Goal: Task Accomplishment & Management: Manage account settings

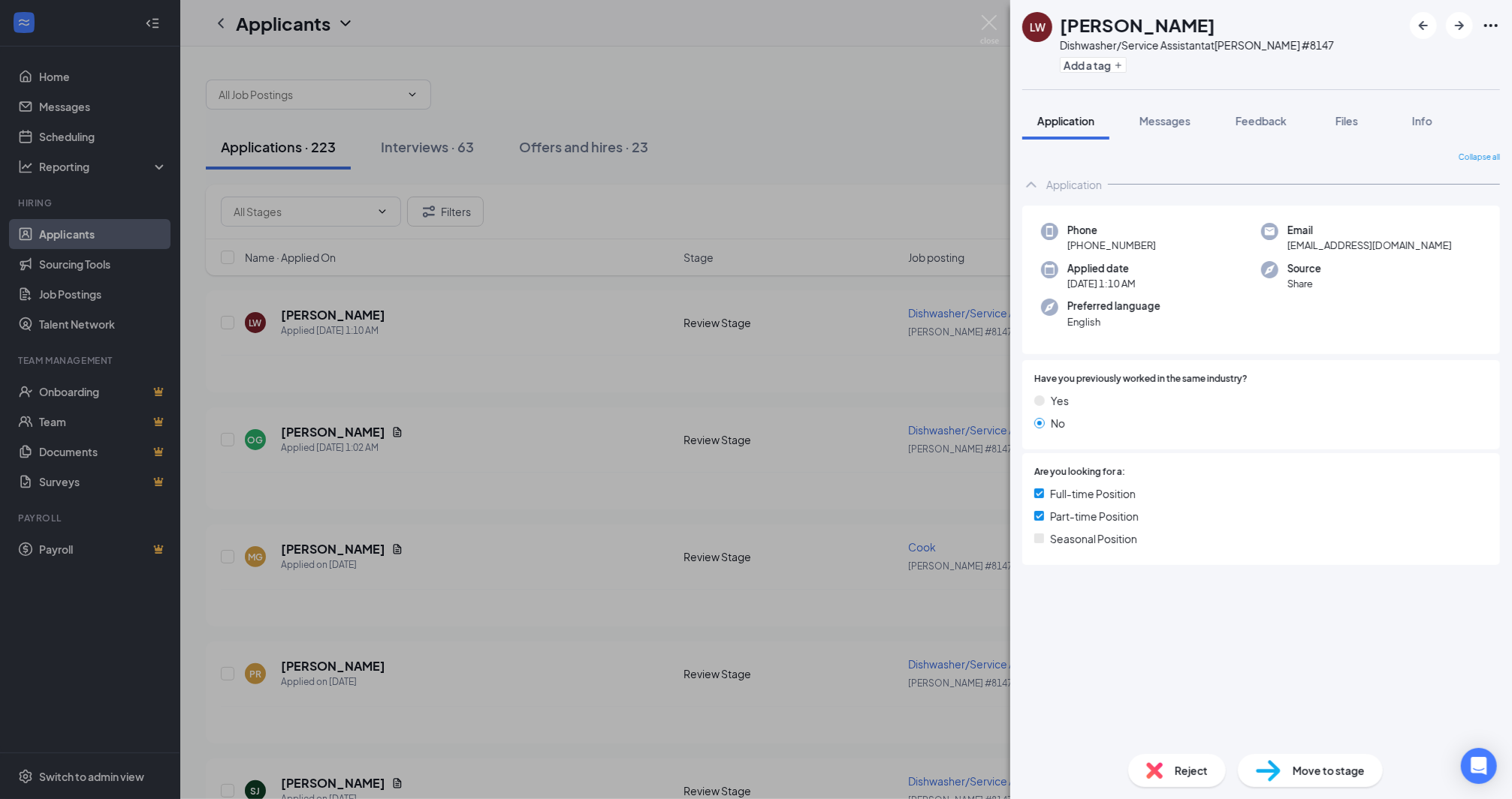
click at [1302, 766] on span "Move to stage" at bounding box center [1328, 770] width 73 height 16
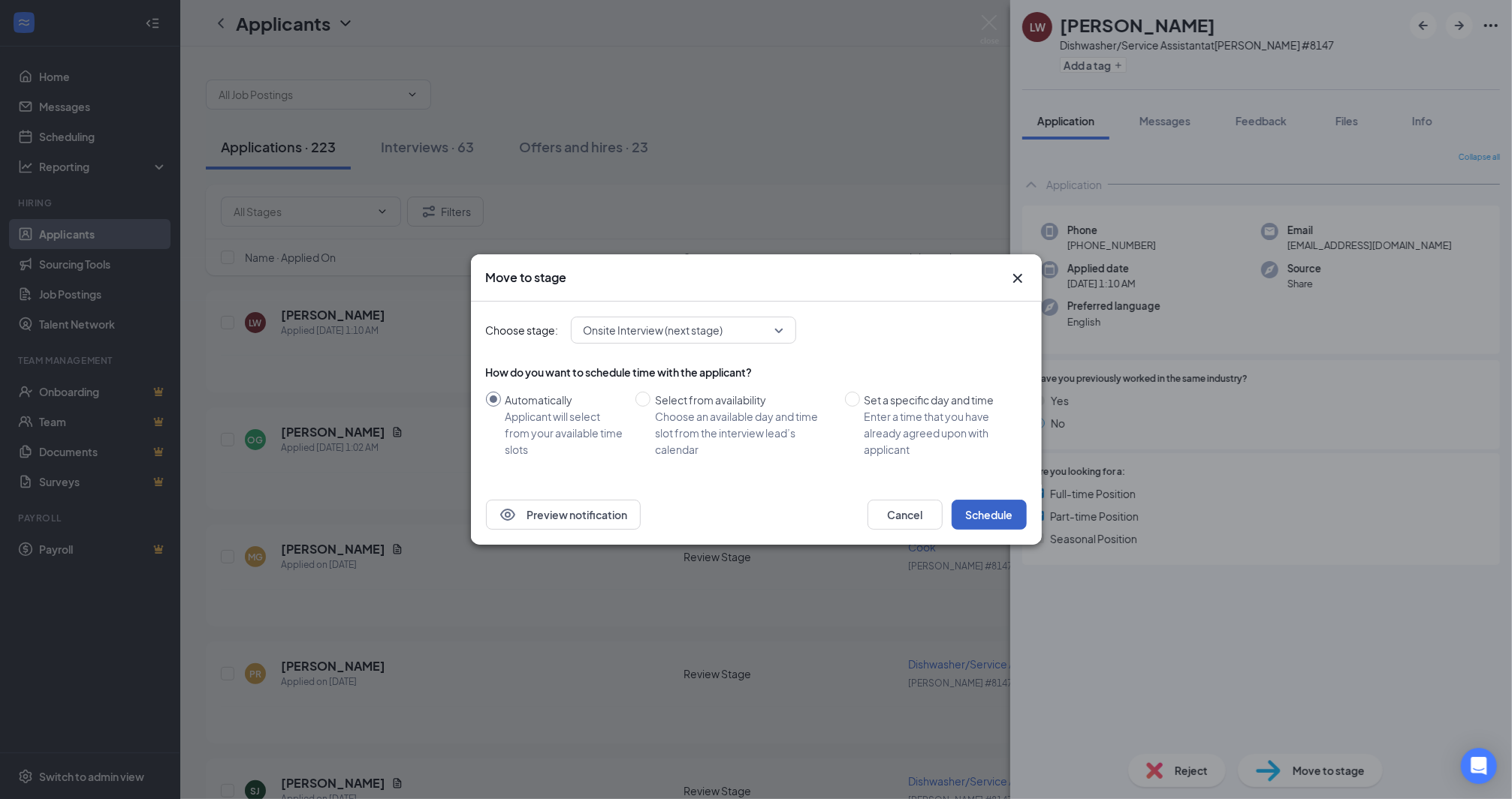
click at [991, 518] on button "Schedule" at bounding box center [989, 515] width 75 height 30
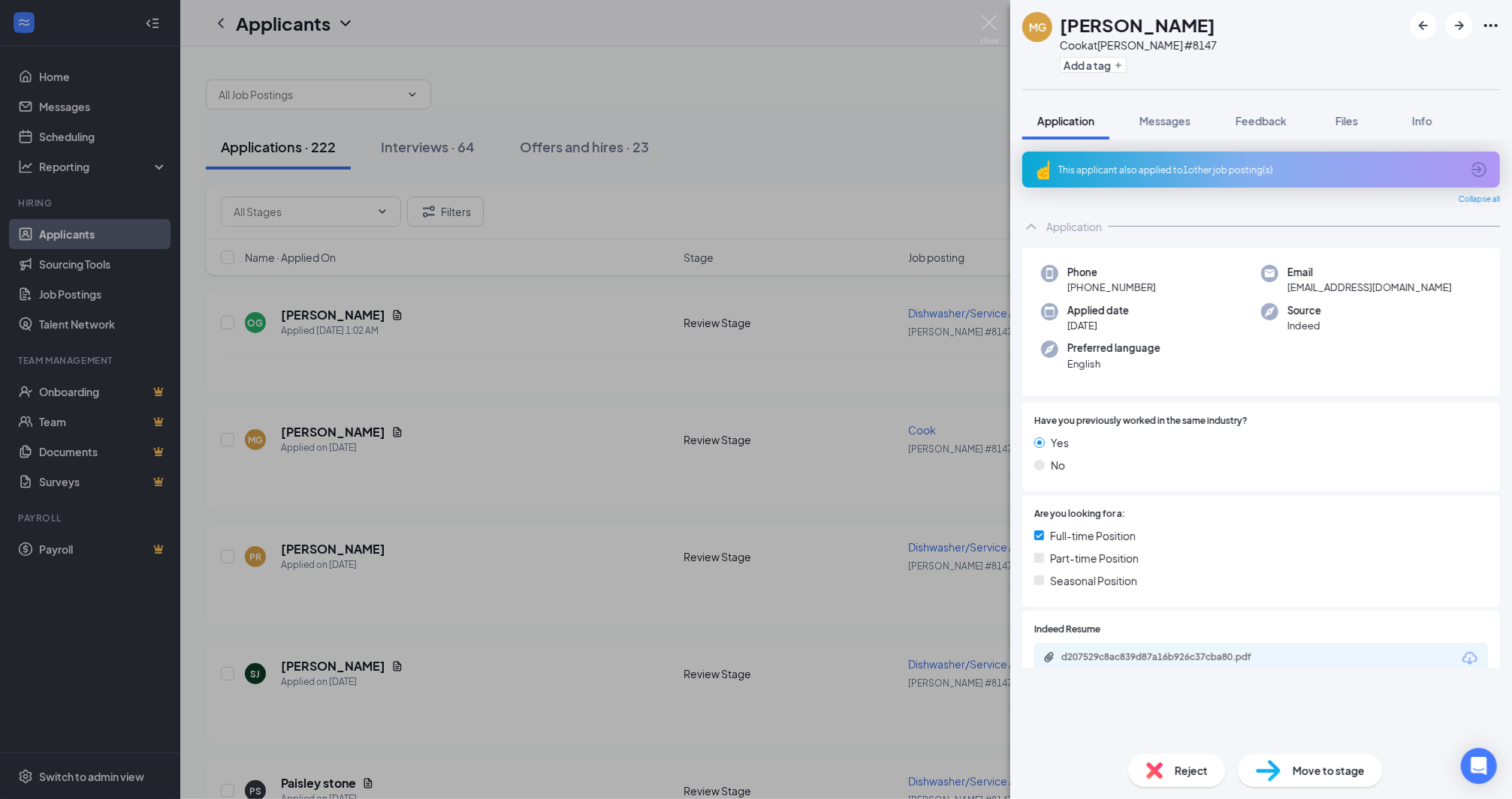
click at [1309, 766] on span "Move to stage" at bounding box center [1328, 770] width 73 height 16
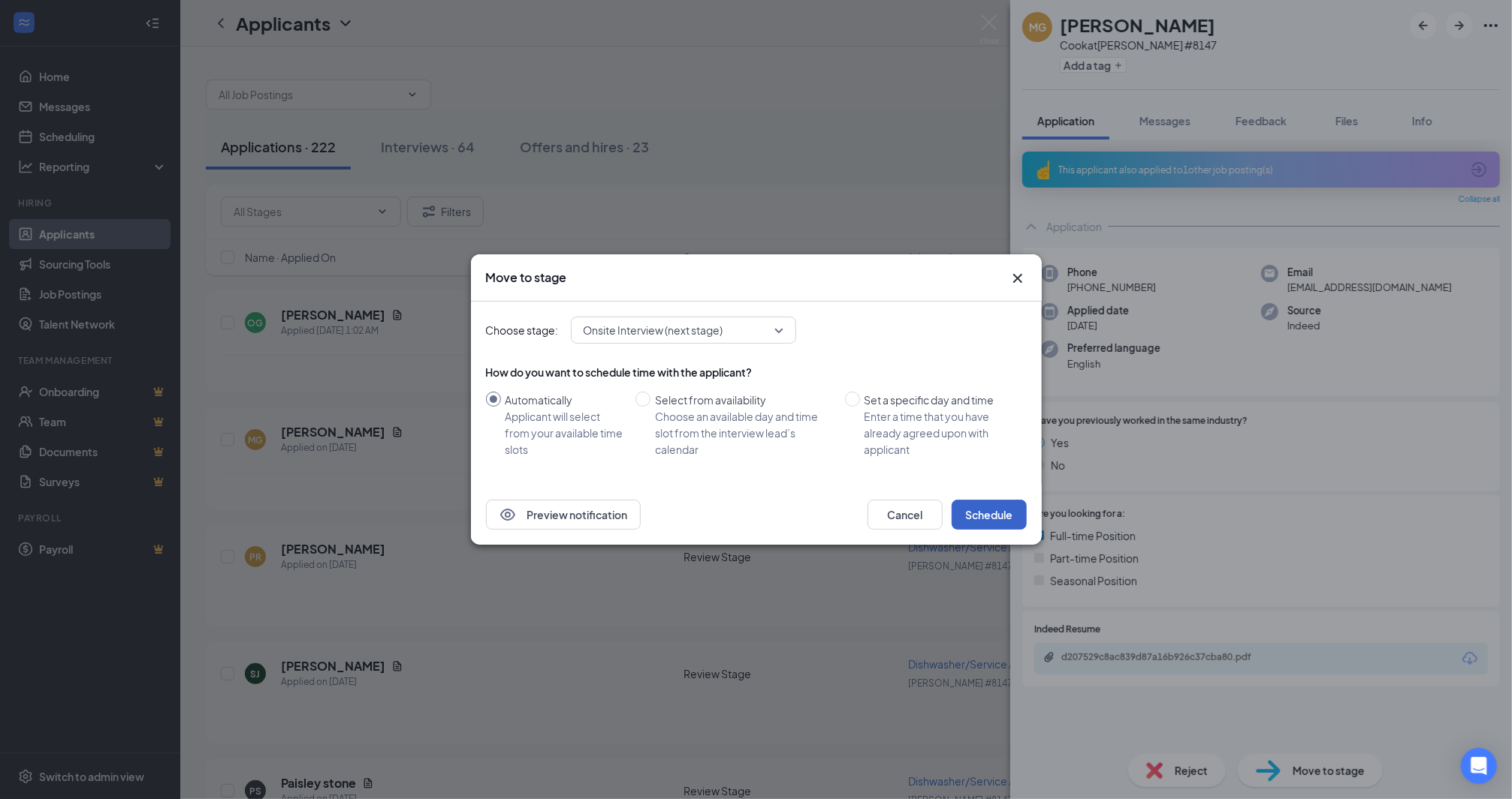
click at [1017, 524] on button "Schedule" at bounding box center [989, 515] width 75 height 30
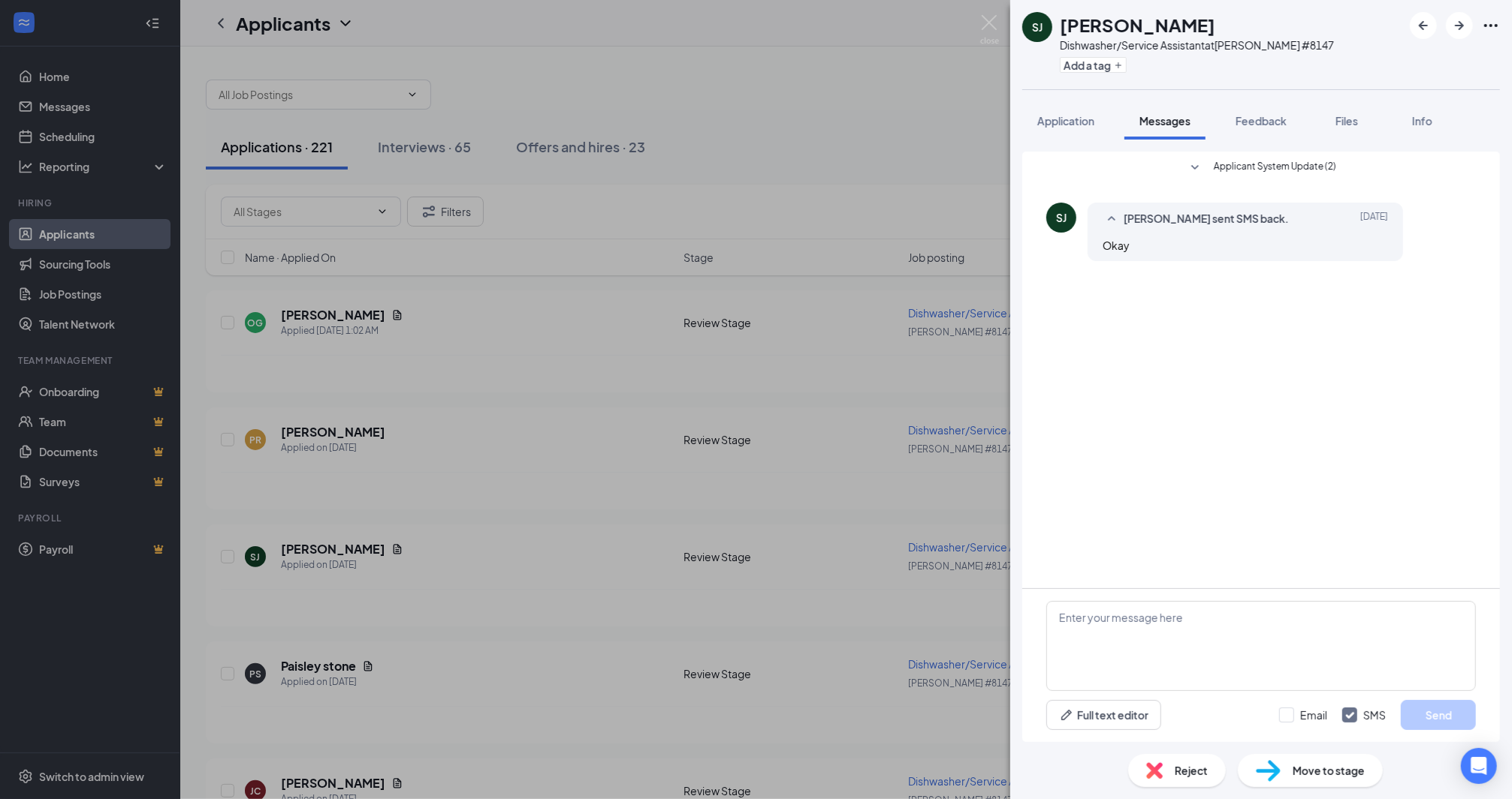
click at [1297, 773] on span "Move to stage" at bounding box center [1328, 770] width 73 height 16
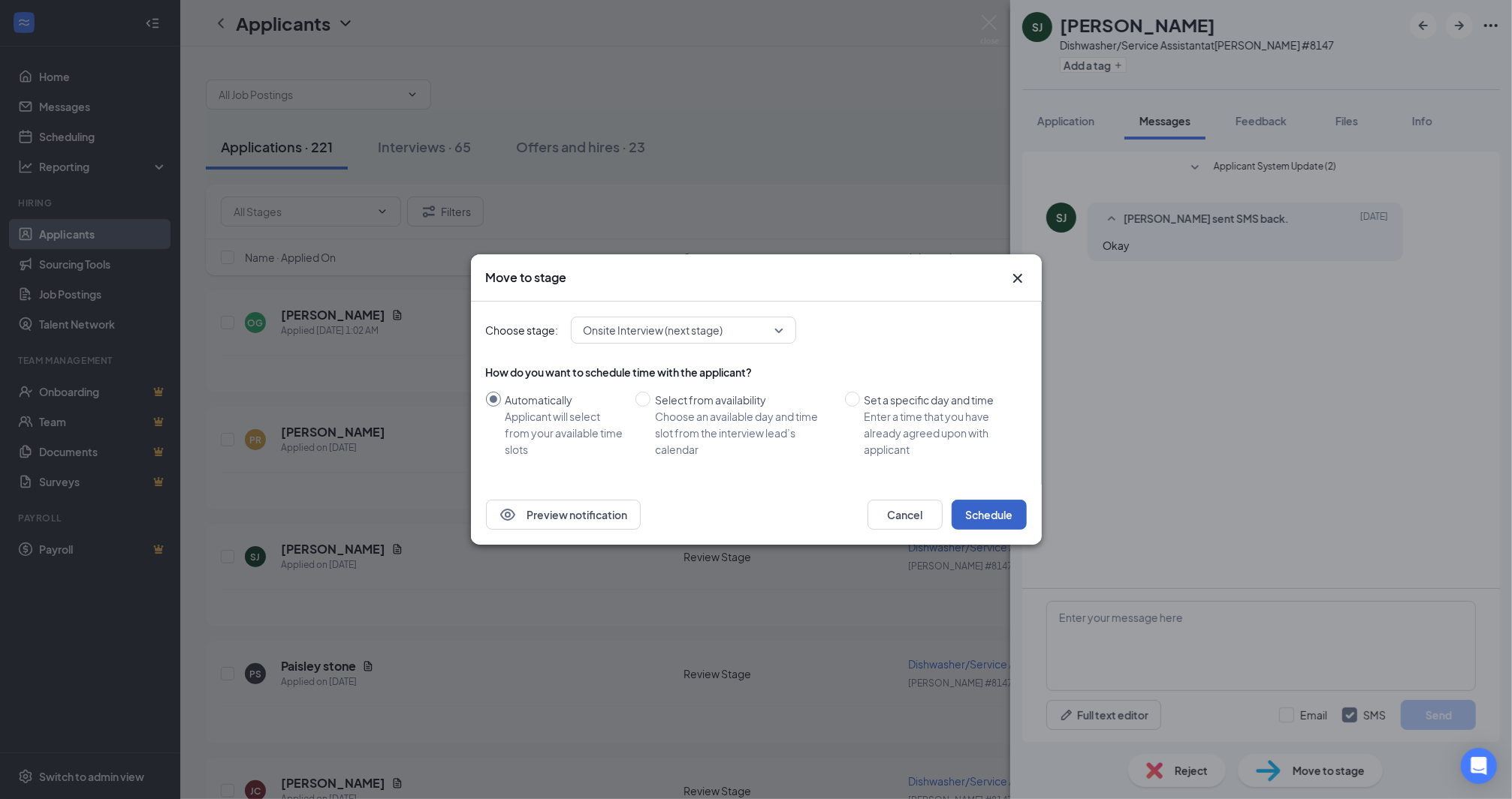
click at [978, 513] on button "Schedule" at bounding box center [989, 515] width 75 height 30
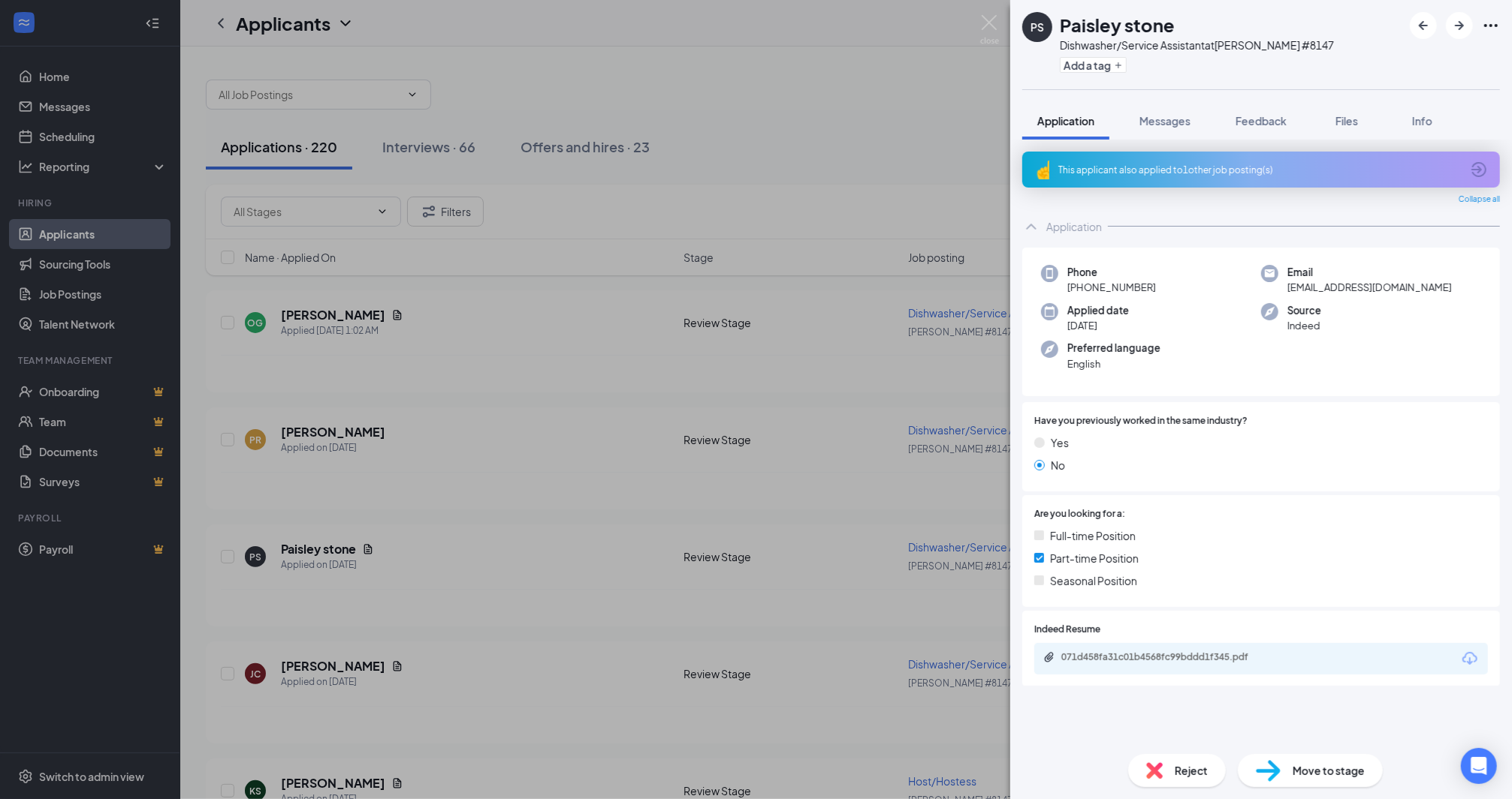
click at [1296, 771] on span "Move to stage" at bounding box center [1328, 770] width 73 height 16
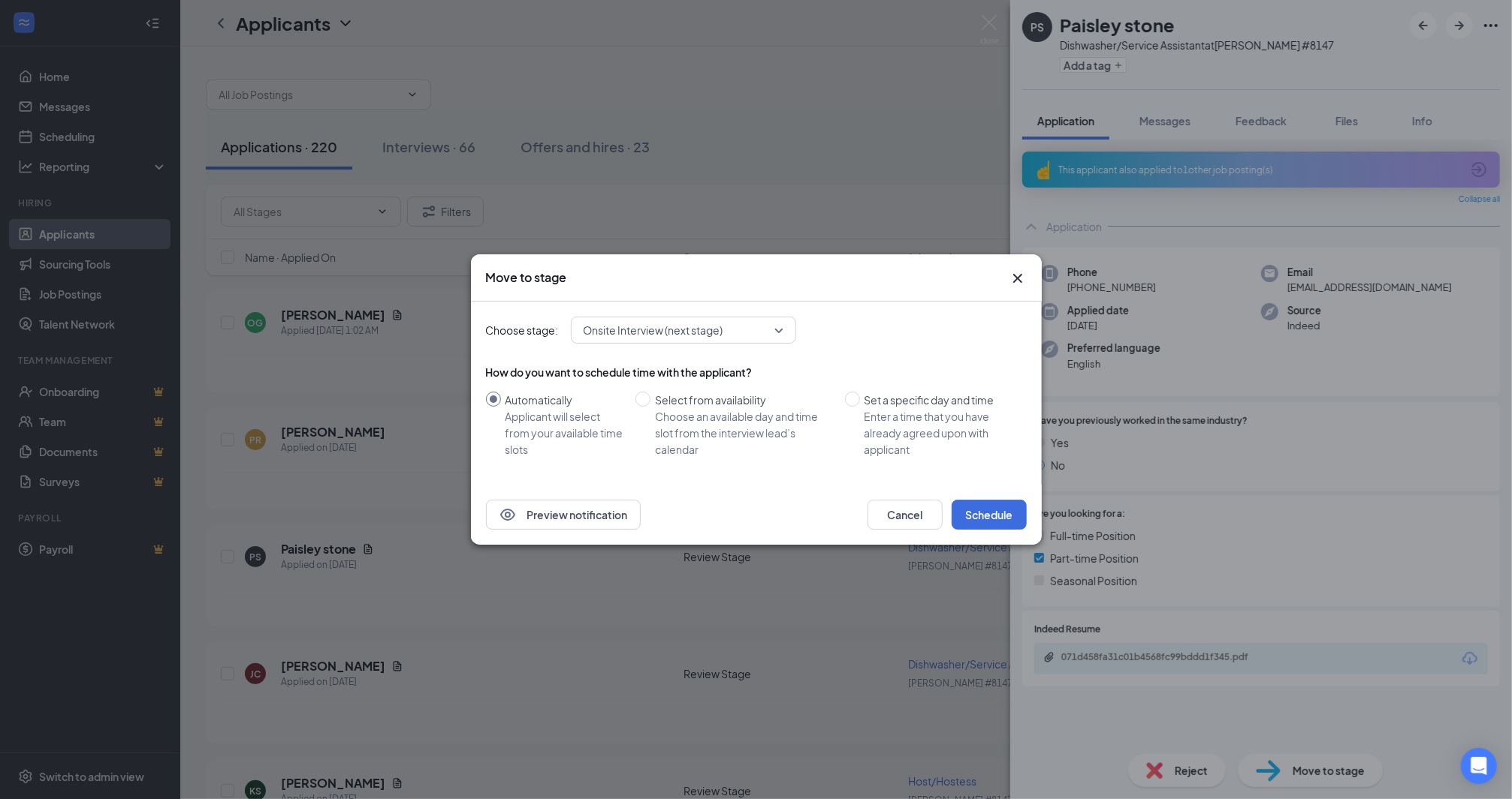
click at [1019, 277] on icon "Cross" at bounding box center [1017, 278] width 9 height 9
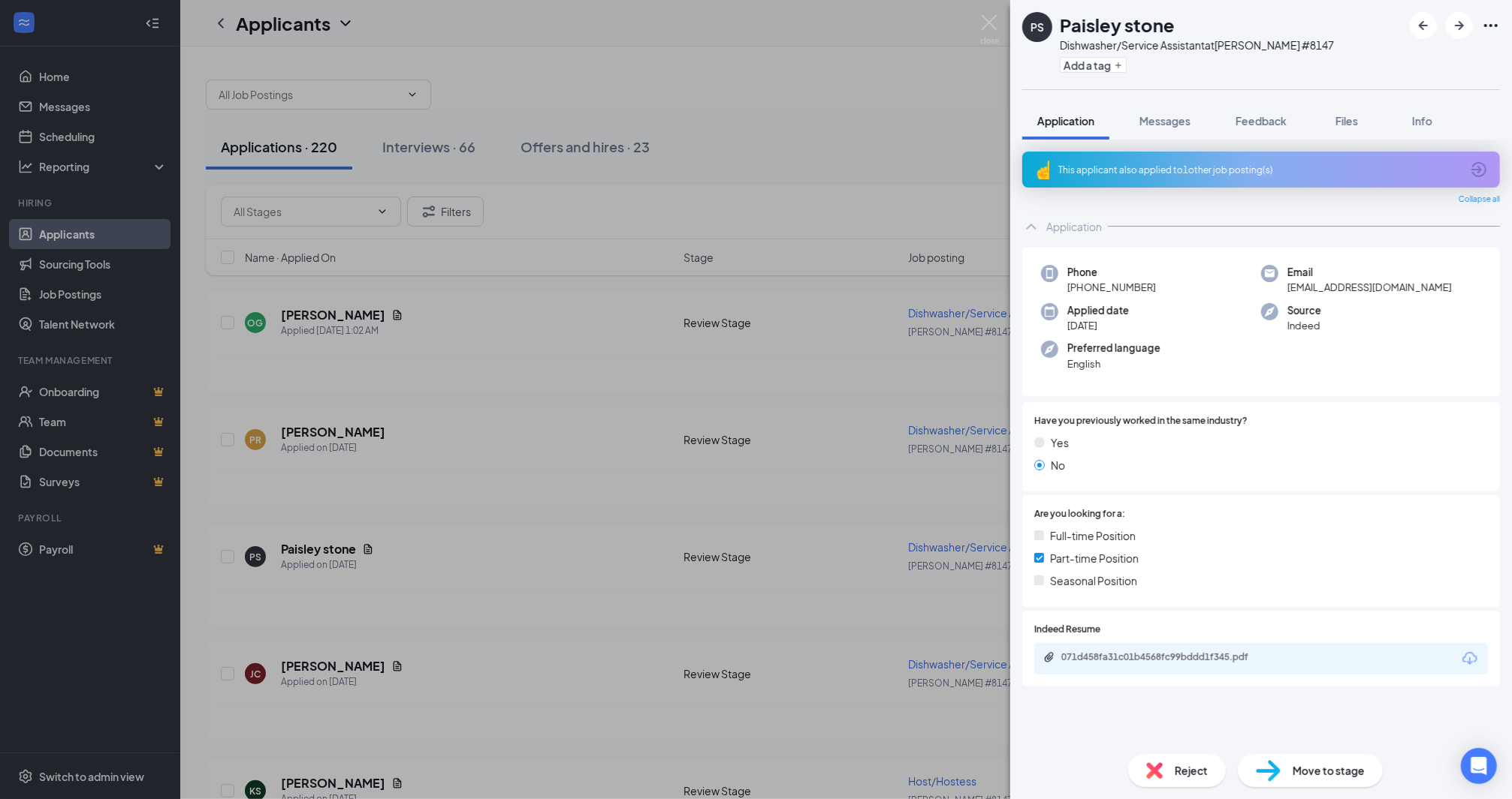
click at [1312, 775] on span "Move to stage" at bounding box center [1328, 770] width 73 height 16
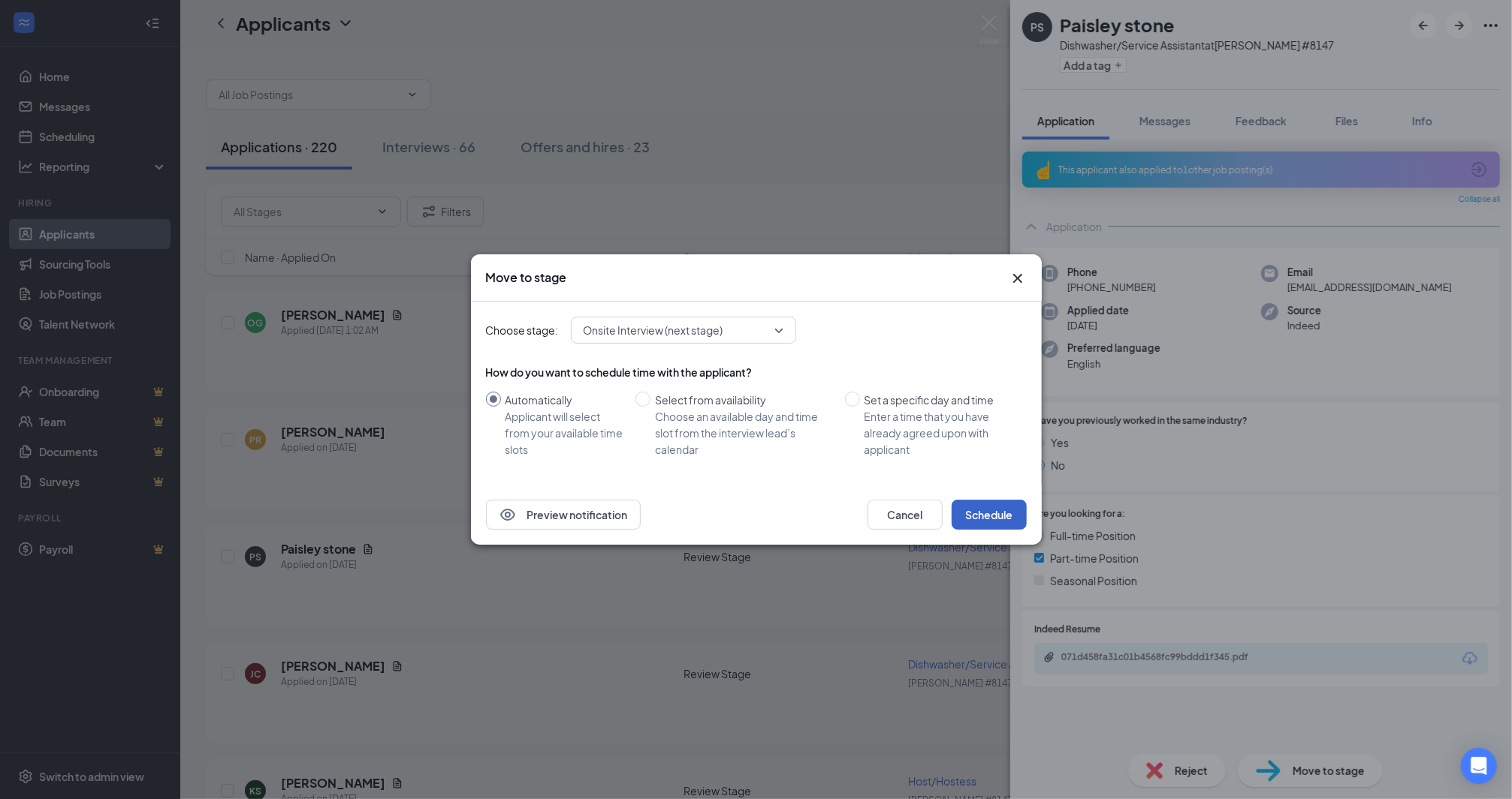
click at [984, 519] on button "Schedule" at bounding box center [989, 515] width 75 height 30
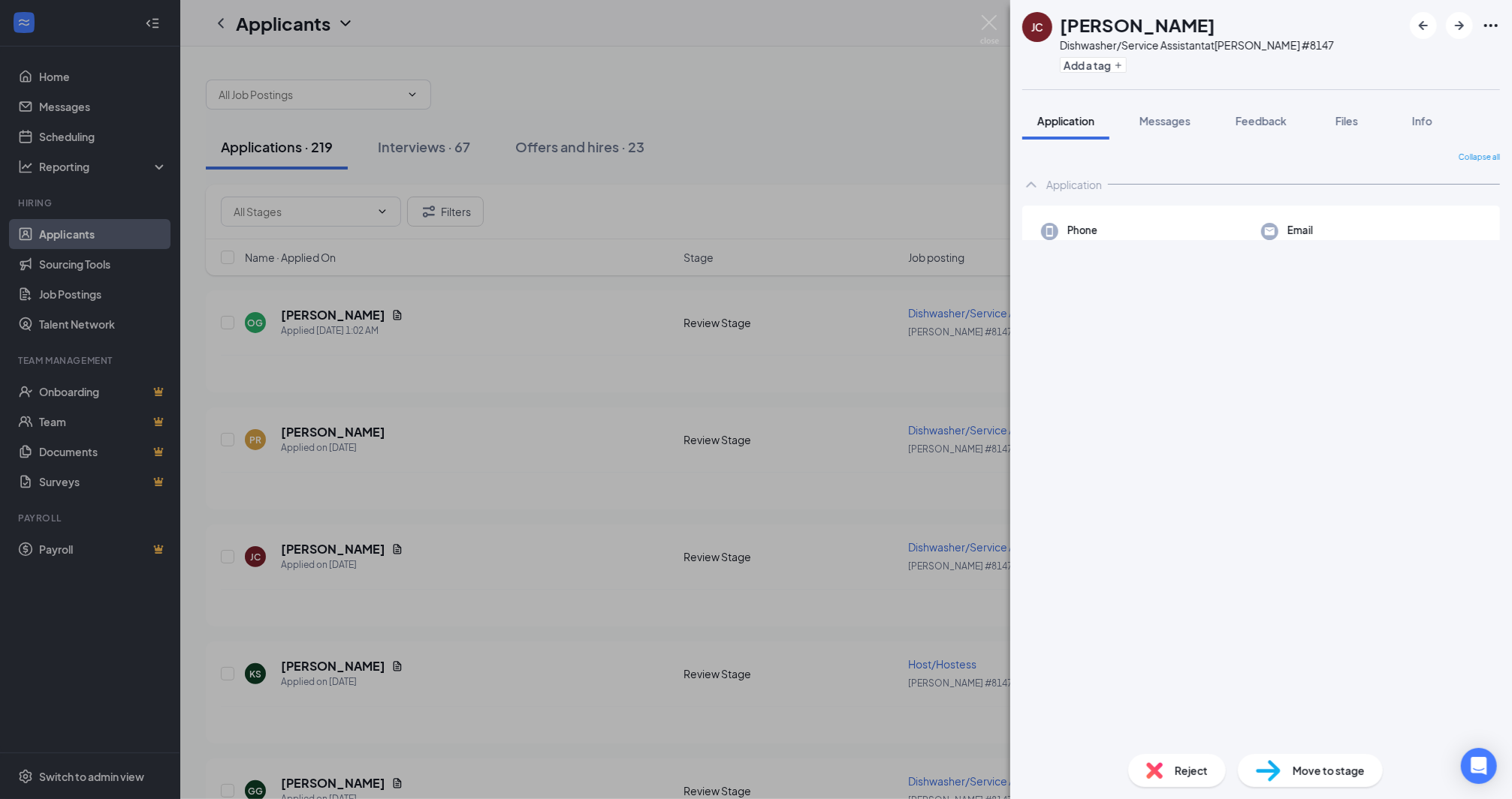
click at [1337, 769] on span "Move to stage" at bounding box center [1328, 770] width 73 height 16
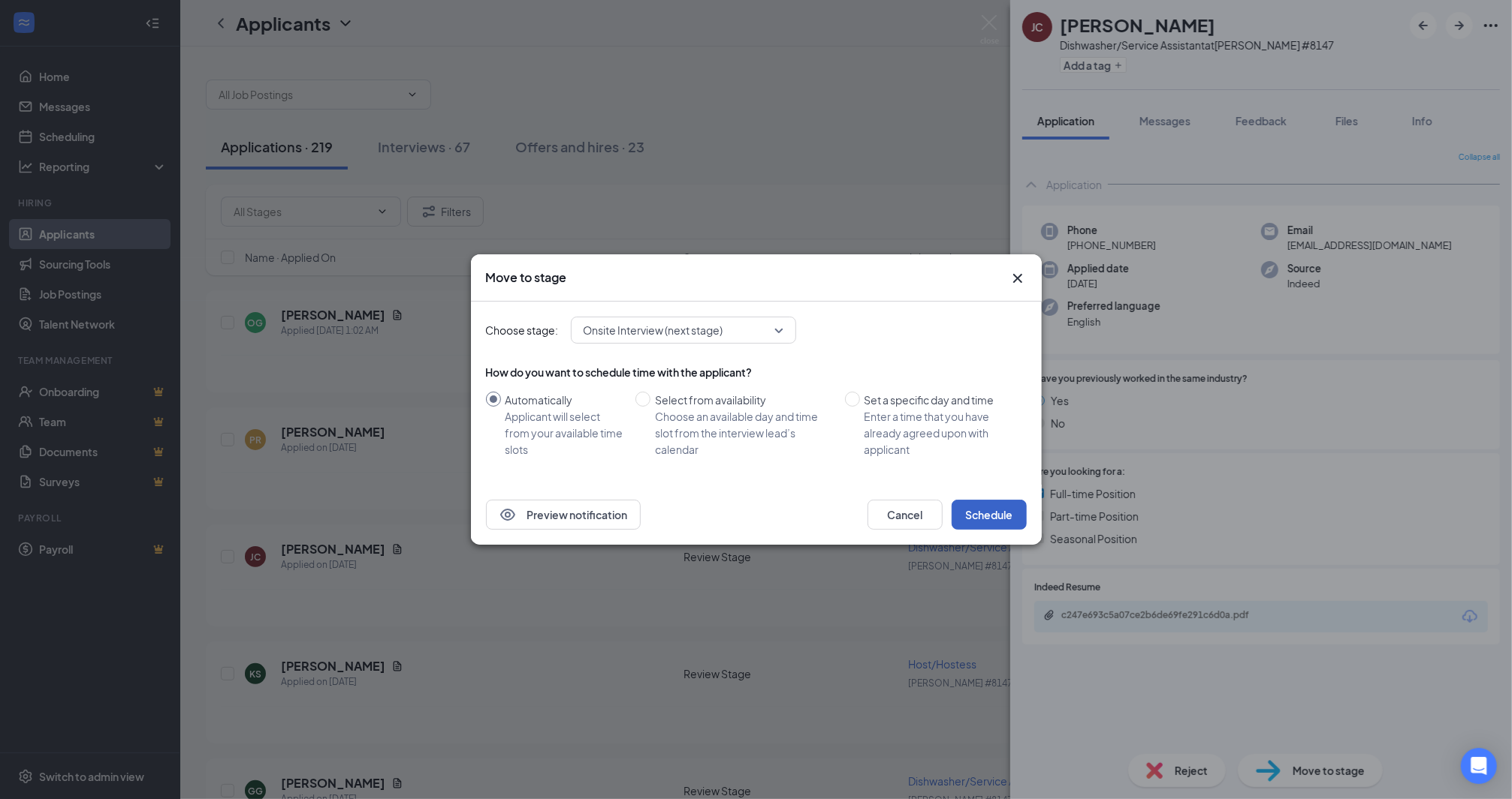
click at [996, 523] on button "Schedule" at bounding box center [989, 515] width 75 height 30
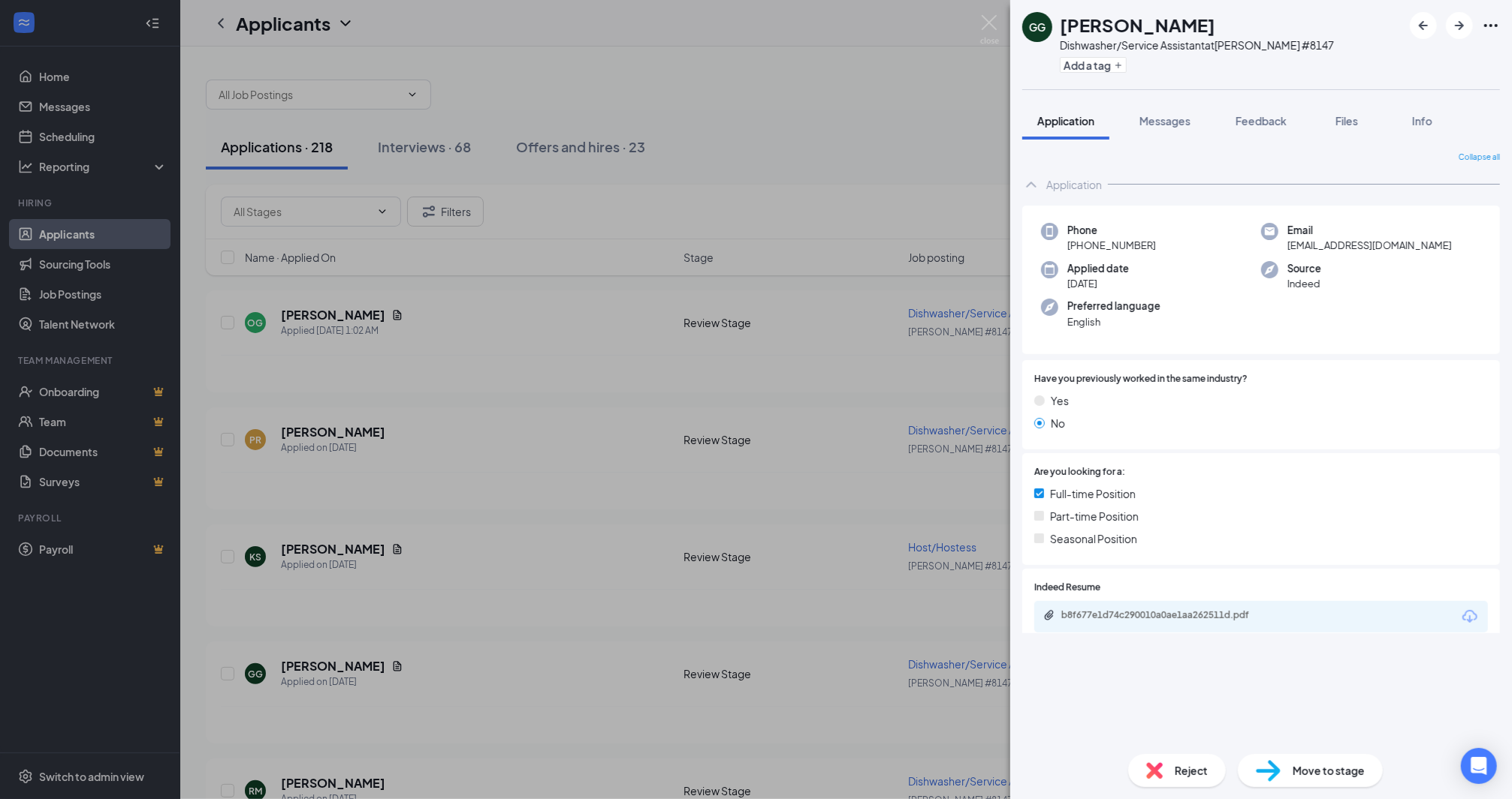
click at [1319, 767] on span "Move to stage" at bounding box center [1328, 770] width 73 height 16
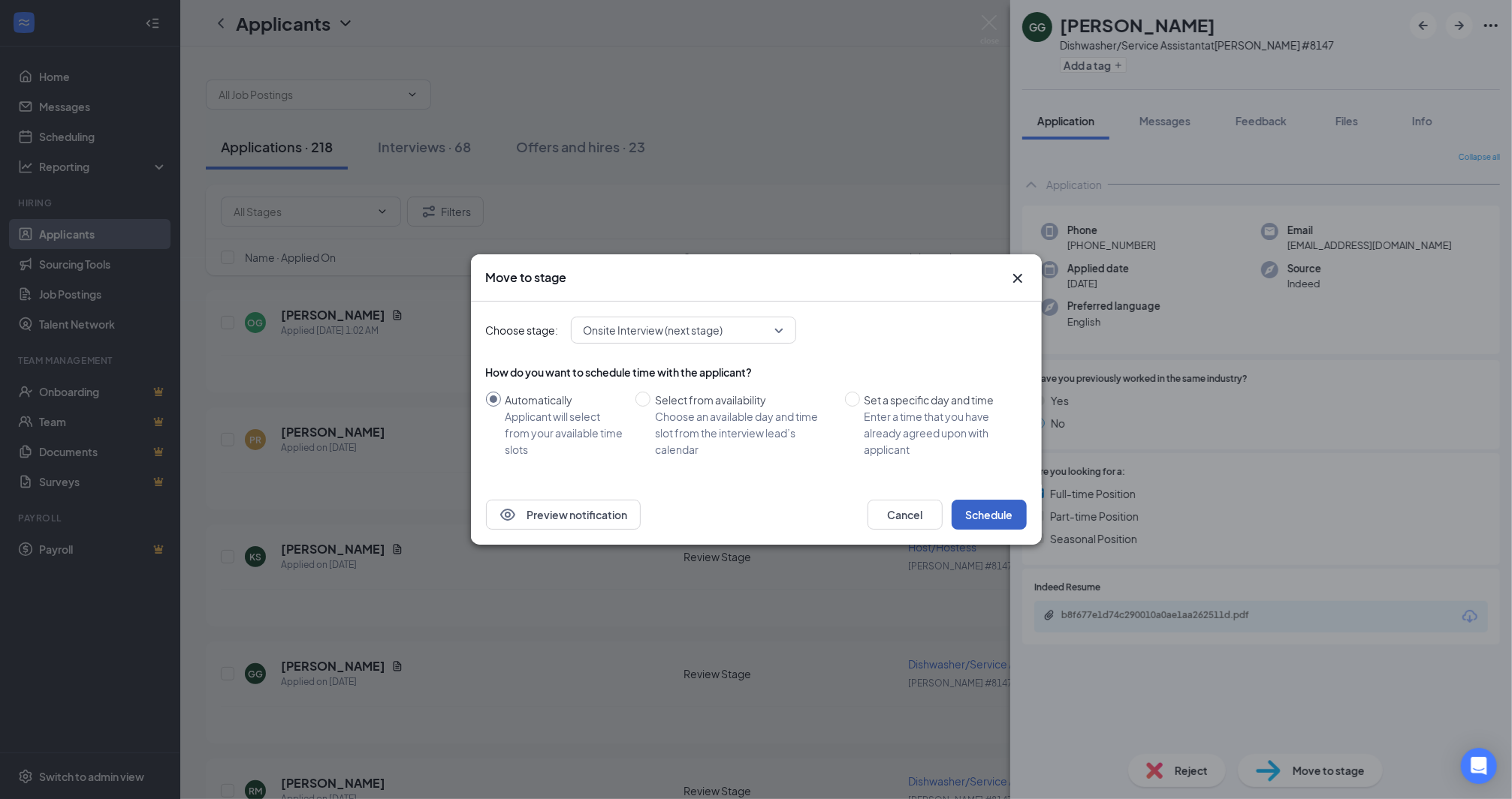
click at [1018, 520] on button "Schedule" at bounding box center [989, 515] width 75 height 30
